Goal: Find specific page/section

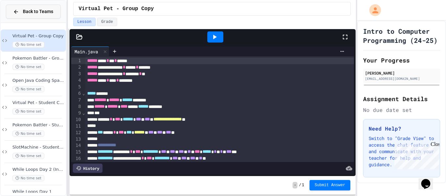
click at [29, 17] on button "Back to Teams" at bounding box center [33, 12] width 55 height 14
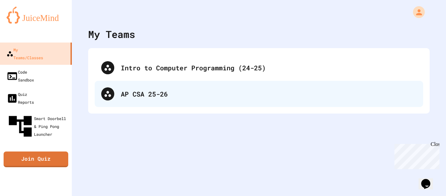
click at [130, 93] on div "AP CSA 25-26" at bounding box center [269, 94] width 296 height 10
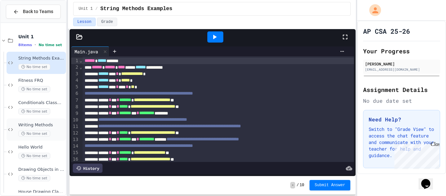
scroll to position [41, 0]
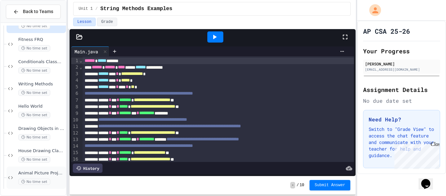
click at [33, 170] on span "Animal Picture Project" at bounding box center [41, 173] width 46 height 6
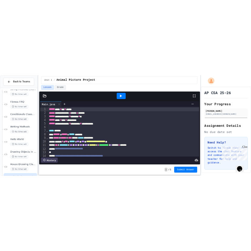
scroll to position [33, 0]
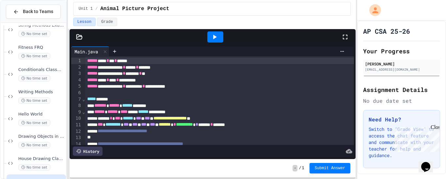
click at [216, 38] on icon at bounding box center [215, 37] width 8 height 8
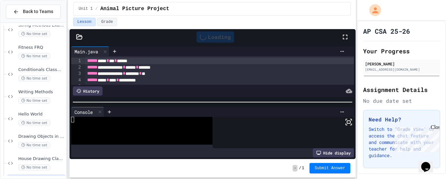
click at [352, 122] on icon at bounding box center [349, 122] width 8 height 8
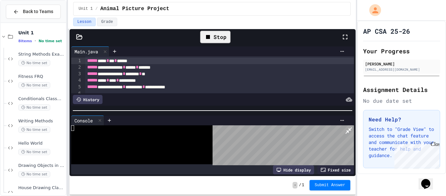
scroll to position [0, 0]
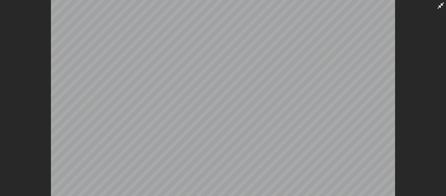
click at [437, 6] on icon at bounding box center [441, 6] width 8 height 8
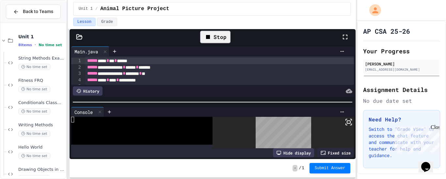
click at [348, 123] on rect at bounding box center [348, 121] width 3 height 3
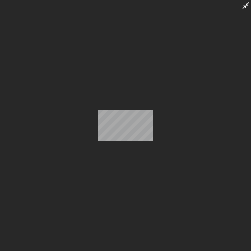
click at [243, 7] on icon at bounding box center [246, 6] width 8 height 8
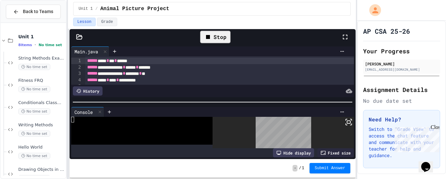
click at [208, 41] on div "Stop" at bounding box center [215, 37] width 30 height 12
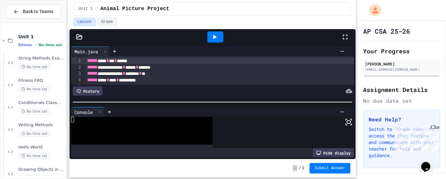
click at [212, 38] on icon at bounding box center [215, 37] width 8 height 8
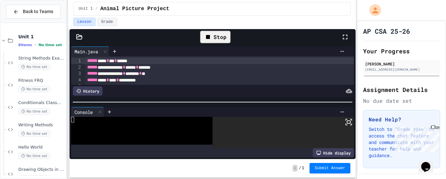
click at [349, 121] on rect at bounding box center [348, 121] width 3 height 3
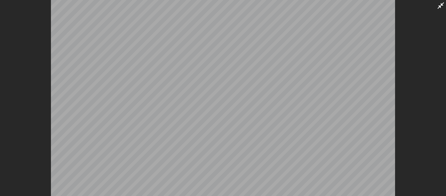
click at [440, 7] on icon at bounding box center [441, 5] width 7 height 7
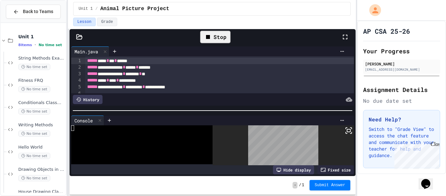
click at [220, 38] on div "Stop" at bounding box center [215, 37] width 30 height 12
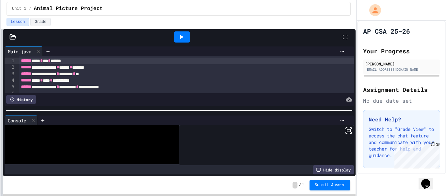
click at [0, 53] on div "**********" at bounding box center [223, 98] width 446 height 196
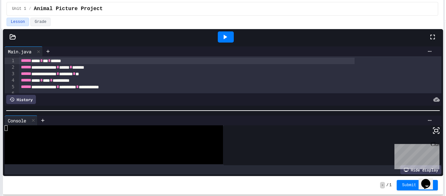
click at [445, 112] on div "**********" at bounding box center [223, 98] width 446 height 196
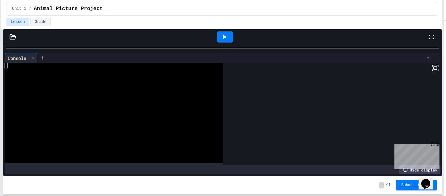
click at [213, 0] on html "**********" at bounding box center [223, 98] width 446 height 196
click at [229, 37] on div at bounding box center [225, 36] width 16 height 11
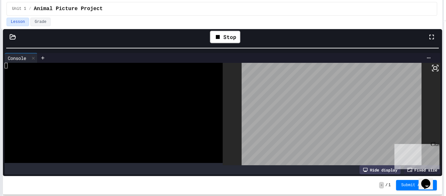
click at [432, 69] on icon at bounding box center [435, 68] width 8 height 8
